Goal: Check status: Check status

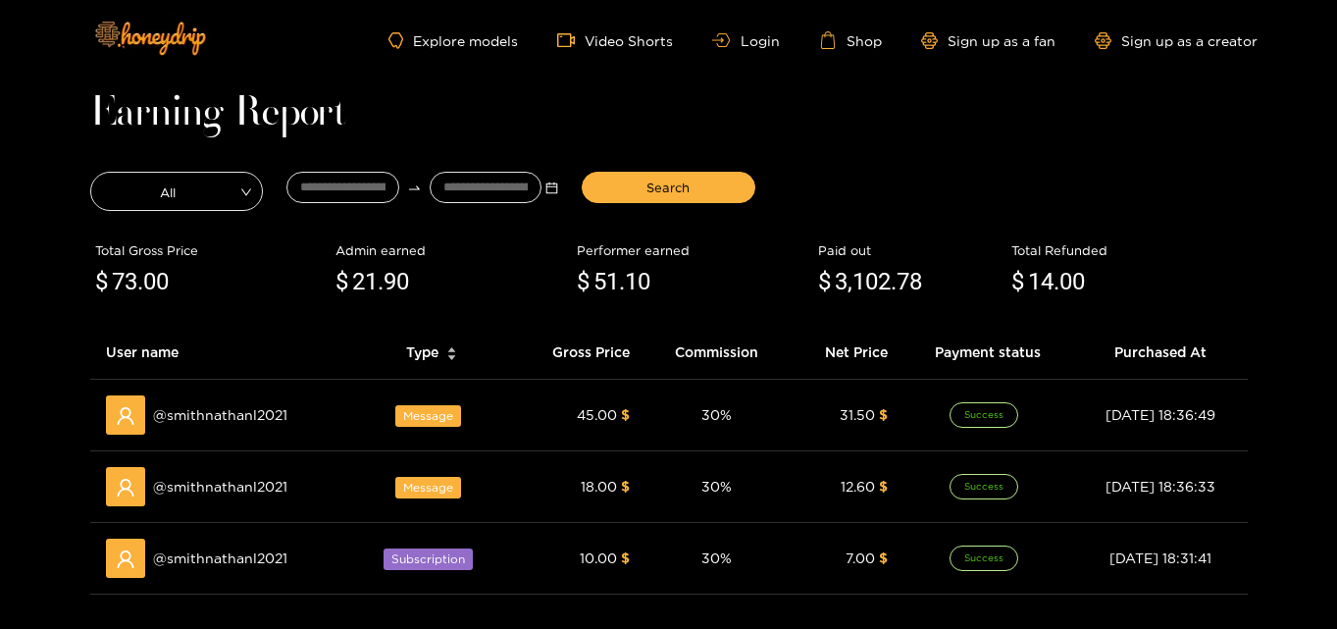
click at [747, 27] on div "Explore models Video Shorts Login Shop Sign up as a fan Sign up as a creator" at bounding box center [668, 40] width 1177 height 80
click at [750, 33] on link "Login" at bounding box center [745, 40] width 67 height 15
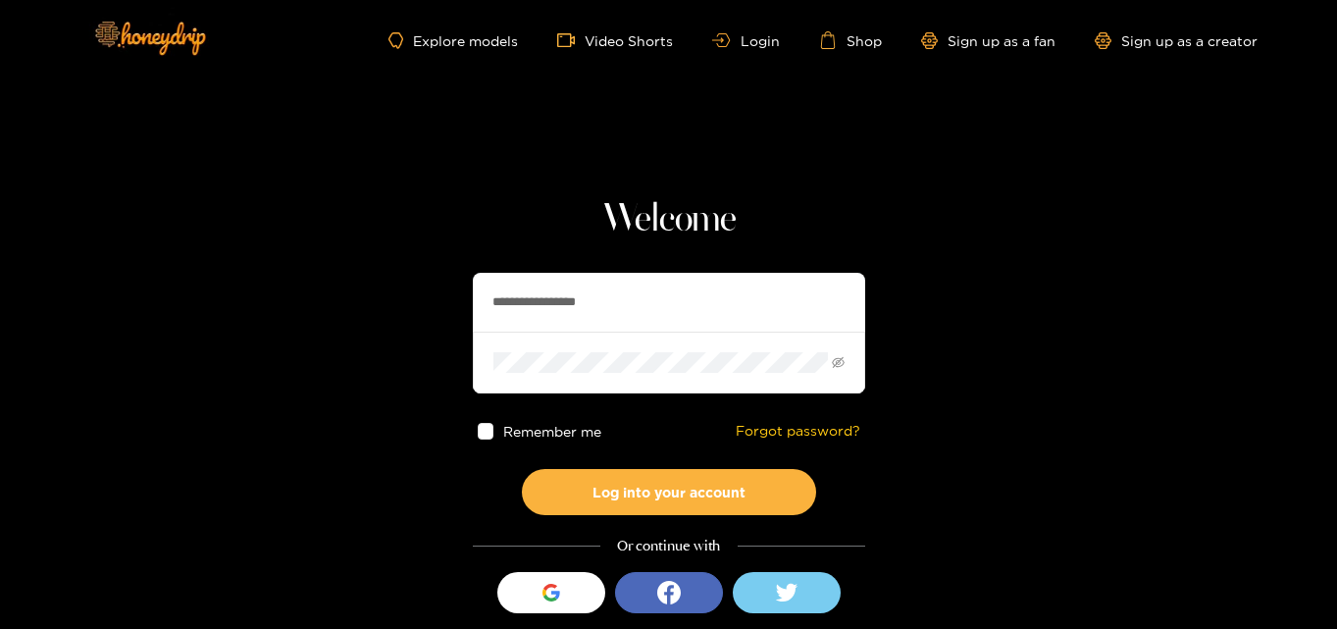
drag, startPoint x: 638, startPoint y: 308, endPoint x: 240, endPoint y: 255, distance: 400.8
click at [240, 255] on section "**********" at bounding box center [668, 349] width 1337 height 698
paste input "text"
type input "**********"
click at [254, 354] on section "**********" at bounding box center [668, 349] width 1337 height 698
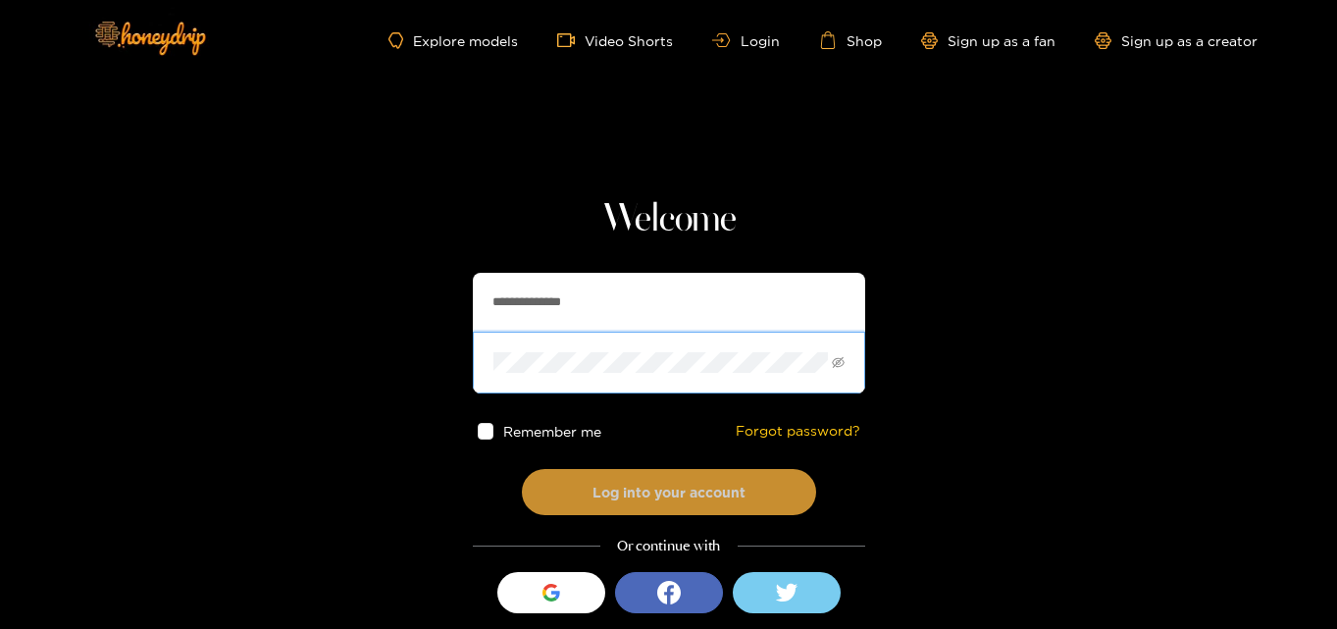
click at [688, 500] on button "Log into your account" at bounding box center [669, 492] width 294 height 46
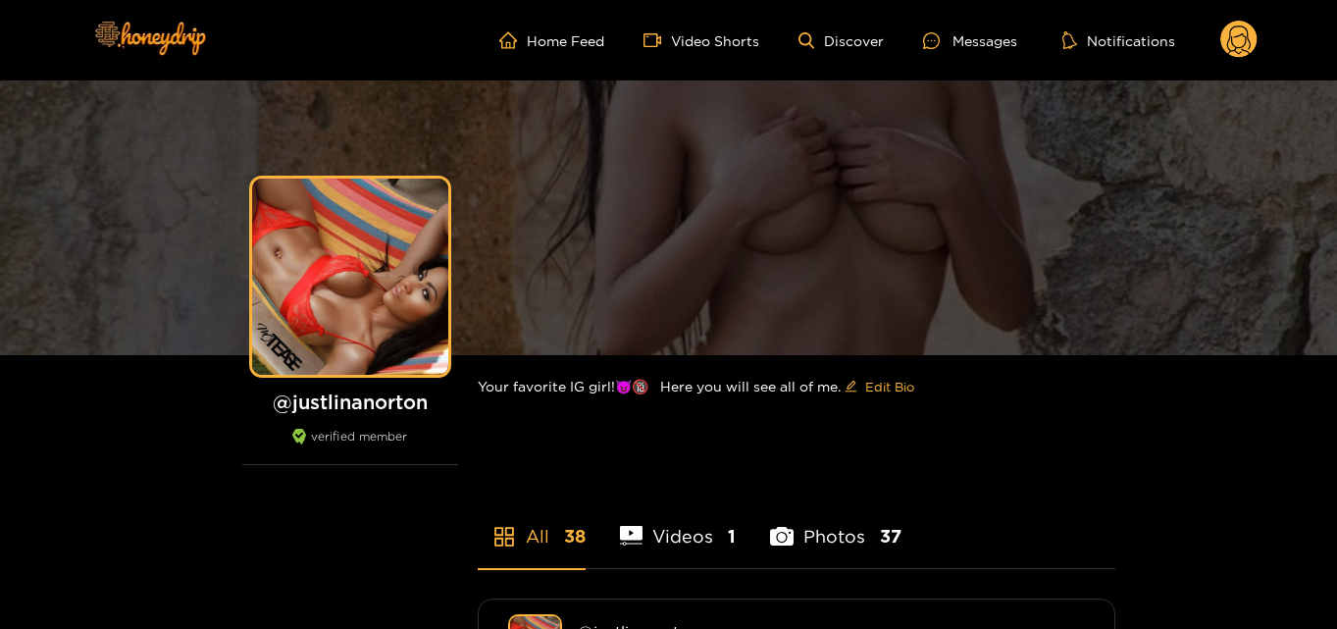
click at [1223, 43] on circle at bounding box center [1238, 39] width 37 height 37
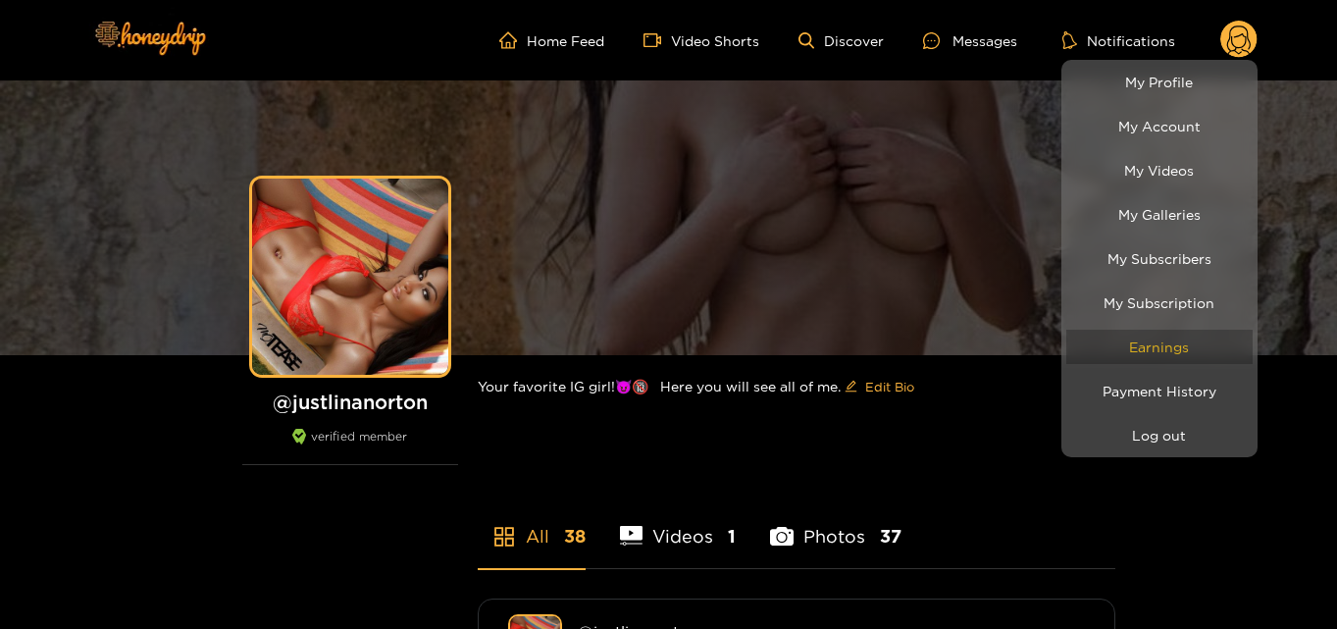
click at [1171, 344] on link "Earnings" at bounding box center [1159, 347] width 186 height 34
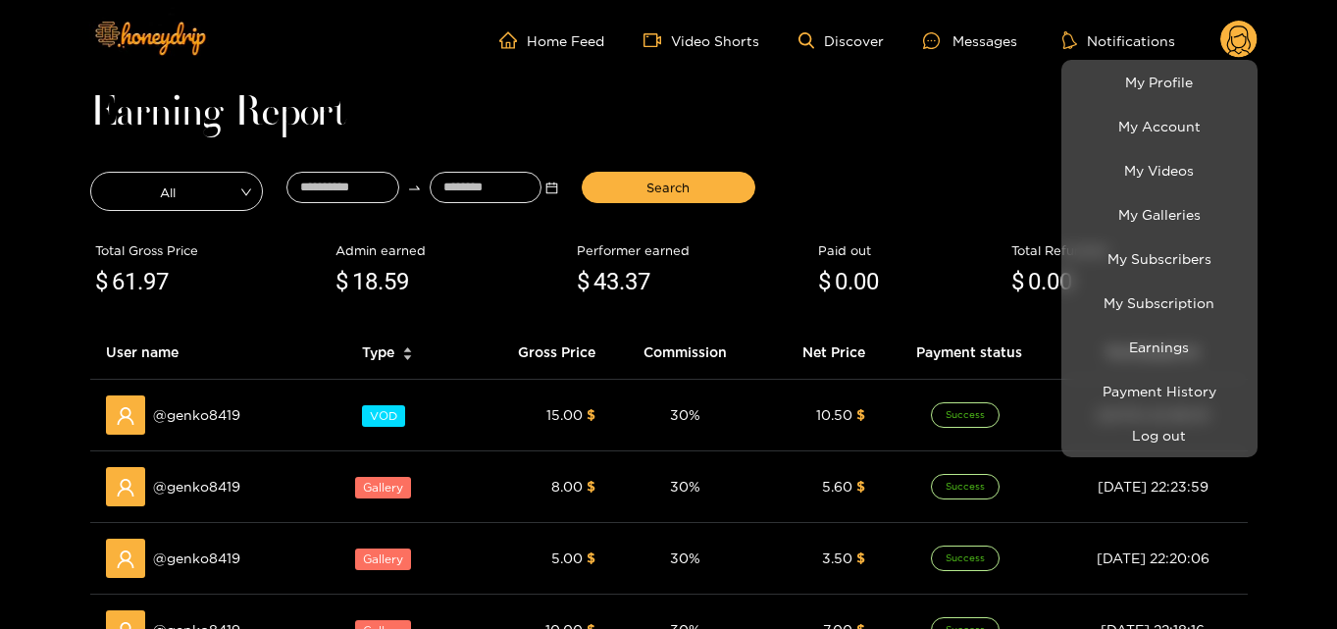
click at [938, 145] on div at bounding box center [668, 314] width 1337 height 629
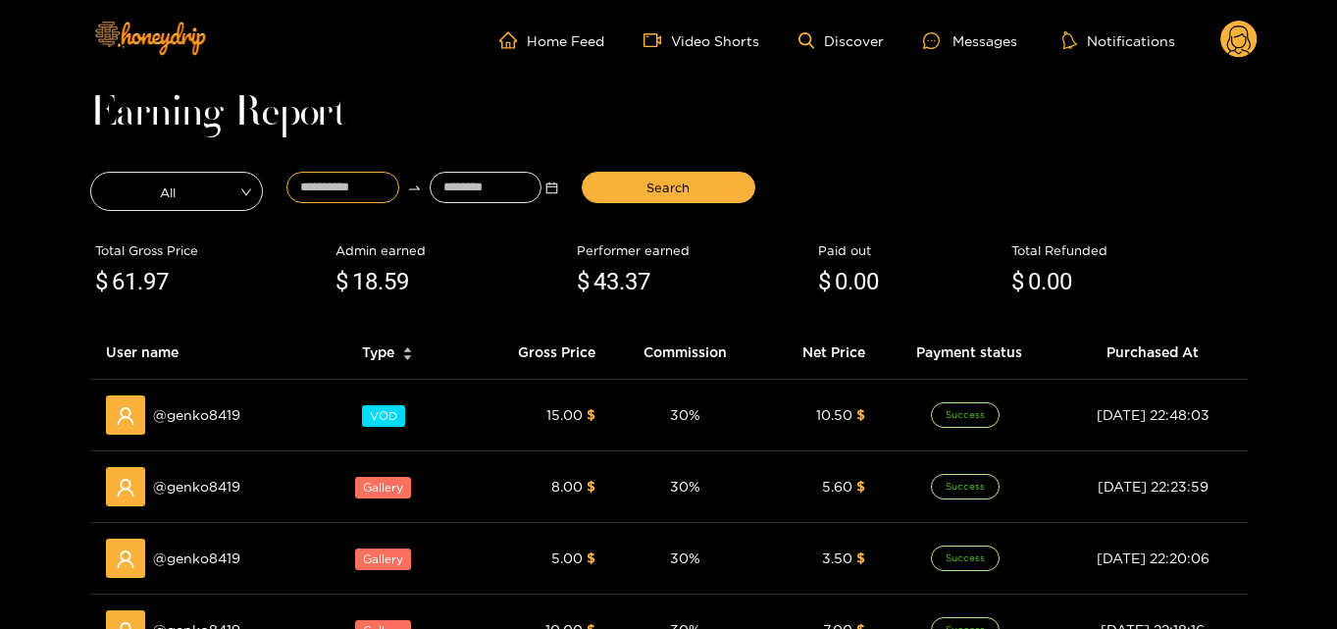
click at [340, 200] on input at bounding box center [342, 187] width 113 height 31
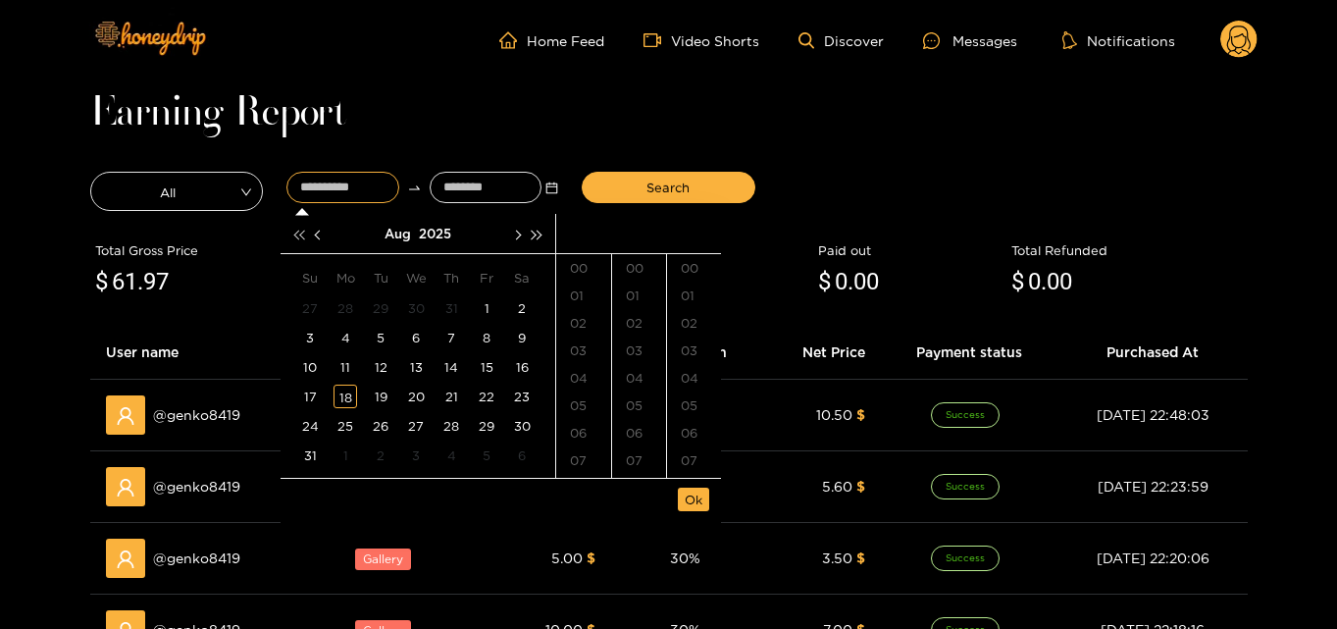
click at [297, 240] on button "button" at bounding box center [298, 233] width 21 height 39
click at [318, 238] on span "button" at bounding box center [319, 235] width 10 height 10
click at [303, 392] on div "18" at bounding box center [310, 397] width 24 height 24
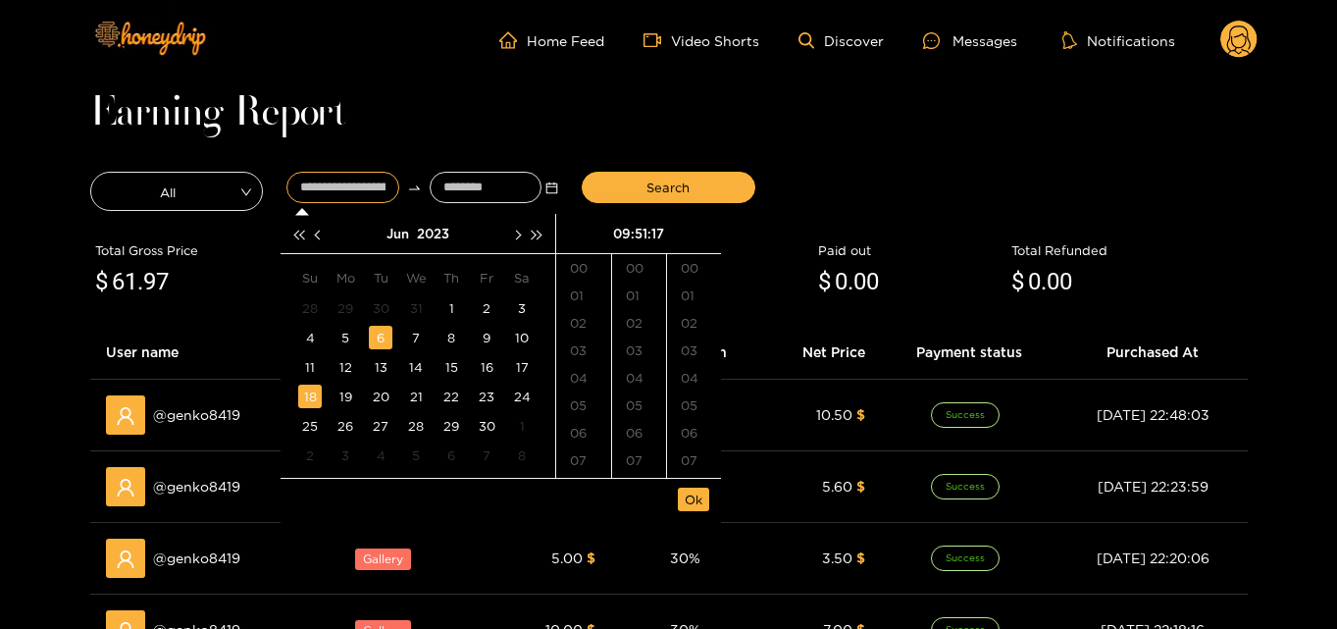
scroll to position [312, 0]
type input "**********"
click at [468, 193] on input at bounding box center [486, 187] width 113 height 31
click at [548, 234] on div "Jun 2023" at bounding box center [418, 234] width 275 height 40
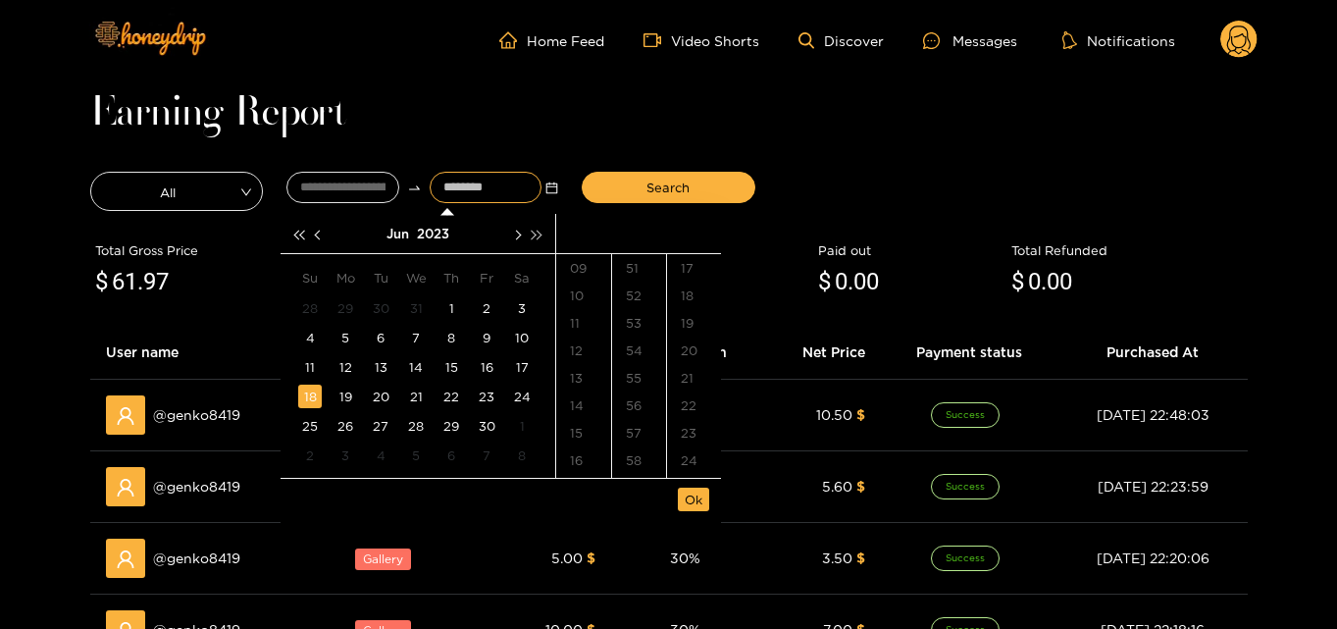
click at [533, 234] on span "button" at bounding box center [538, 235] width 10 height 10
click at [515, 233] on span "button" at bounding box center [517, 235] width 10 height 10
drag, startPoint x: 515, startPoint y: 233, endPoint x: 395, endPoint y: 414, distance: 216.6
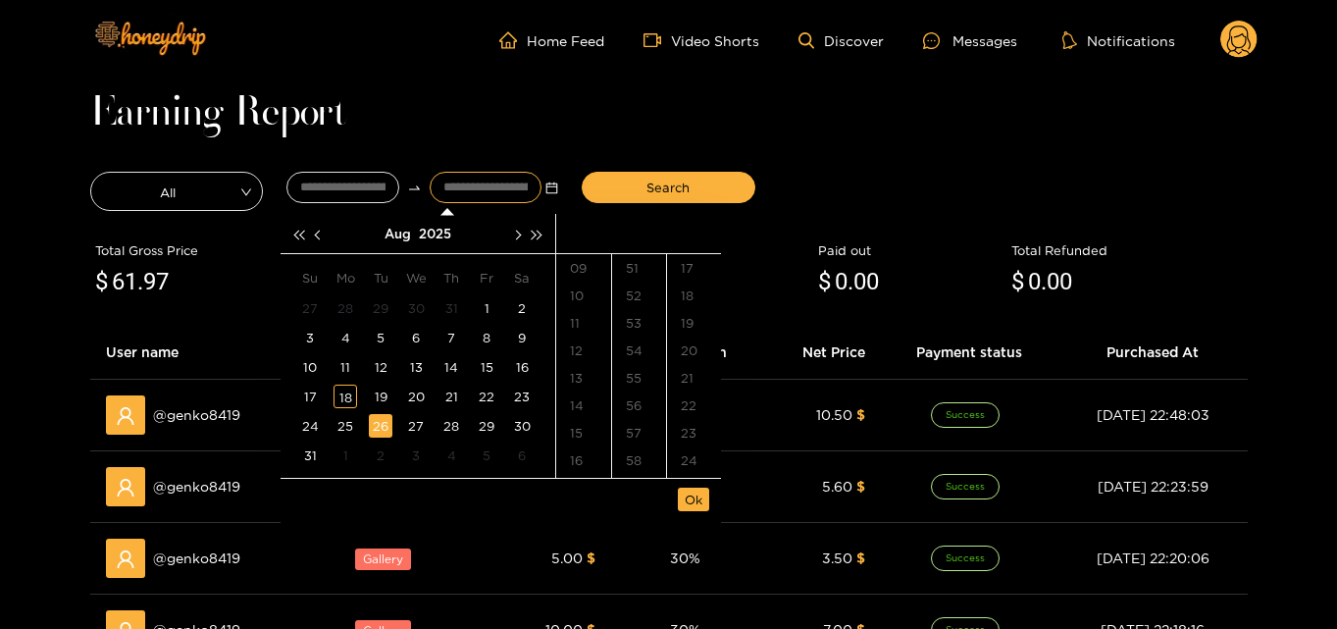
click at [395, 414] on div "Aug 2025 Su Mo Tu We Th Fr Sa 27 28 29 30 31 1 2 3 4 5 6 7 8 9 10 11 12 13 14 1…" at bounding box center [418, 346] width 275 height 264
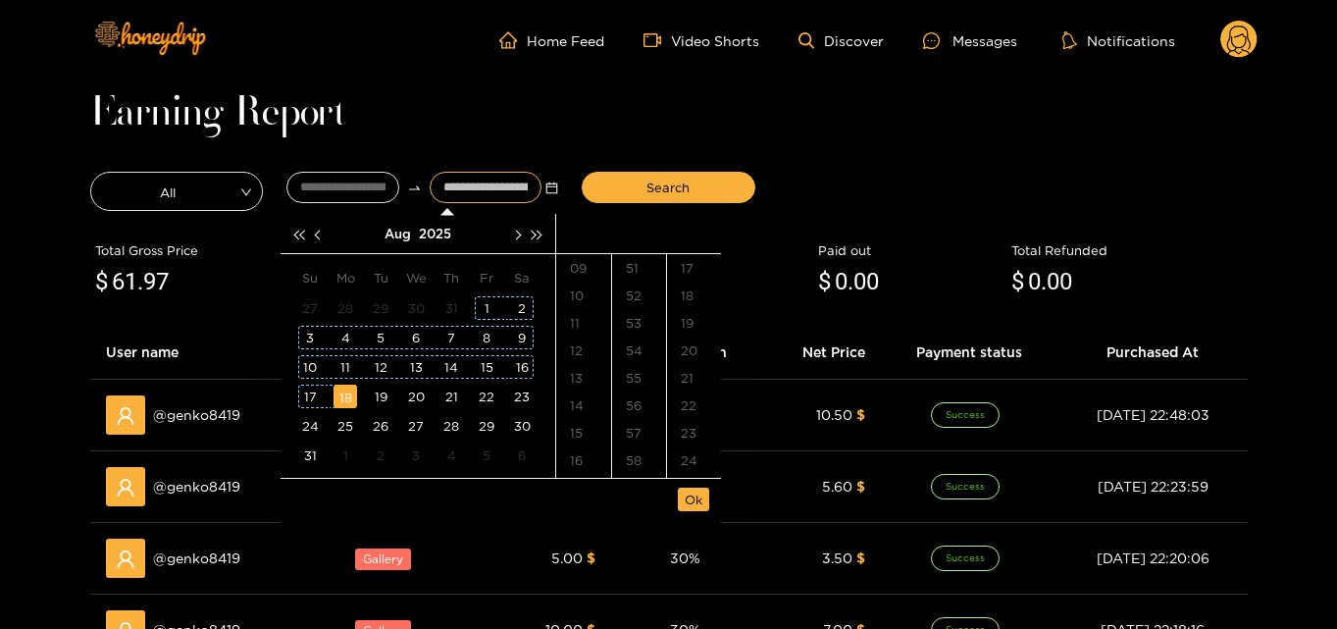
click at [353, 397] on div "18" at bounding box center [346, 397] width 24 height 24
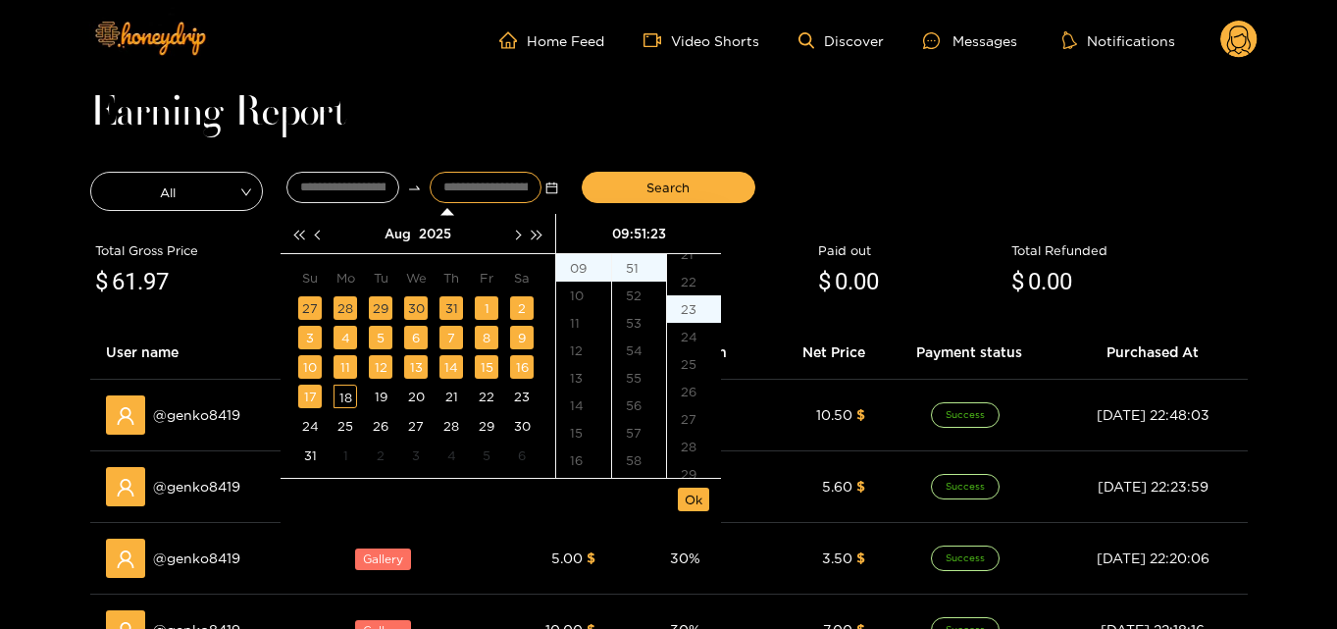
type input "**********"
click at [691, 499] on span "Ok" at bounding box center [694, 500] width 18 height 20
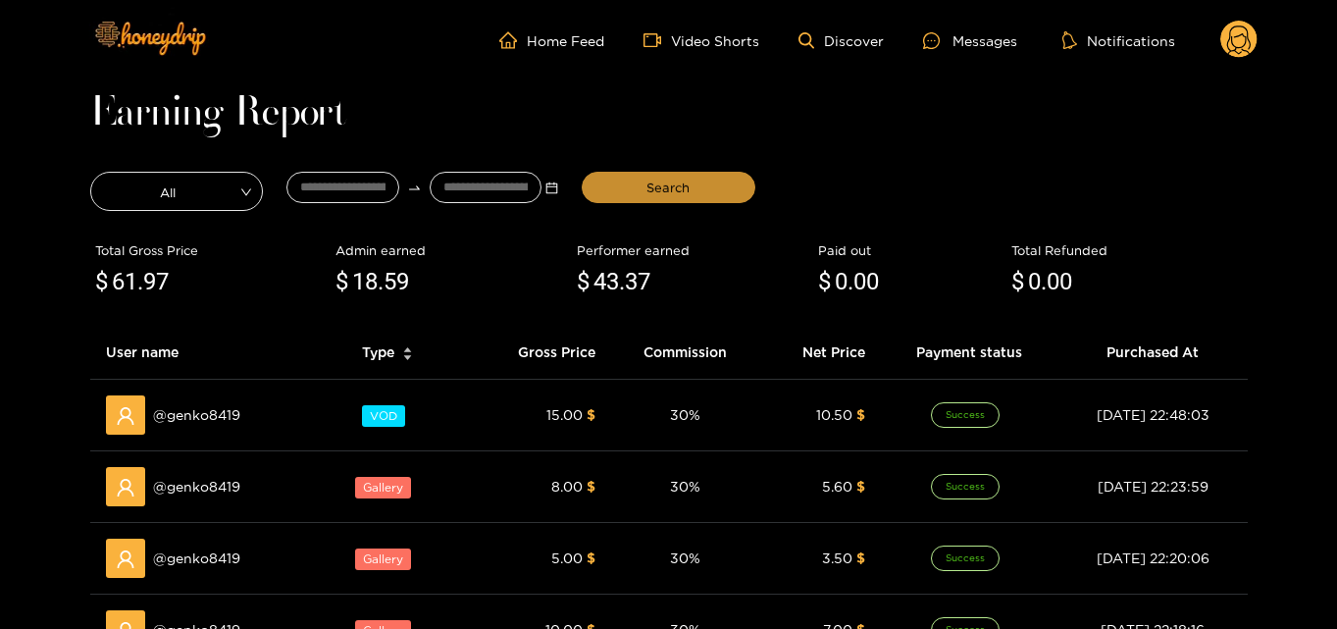
click at [644, 185] on button "Search" at bounding box center [669, 187] width 174 height 31
click at [687, 191] on span "Search" at bounding box center [668, 188] width 43 height 20
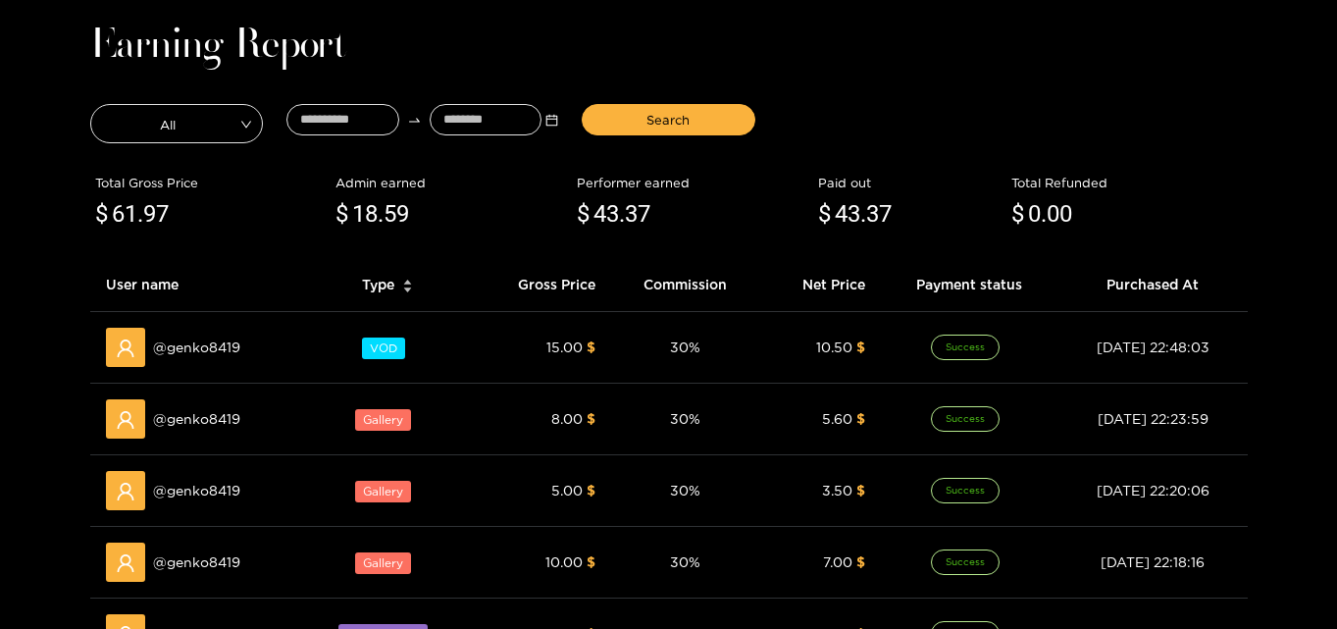
scroll to position [98, 0]
